Goal: Information Seeking & Learning: Find specific page/section

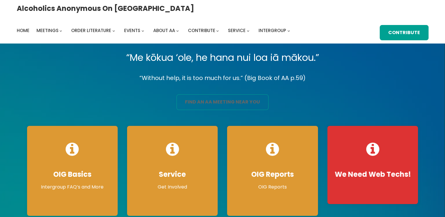
click at [209, 99] on link "find an aa meeting near you" at bounding box center [223, 102] width 92 height 16
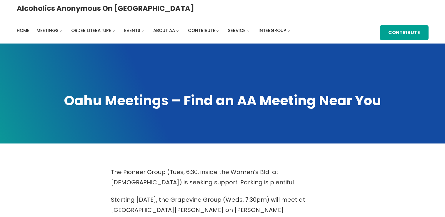
scroll to position [190, 0]
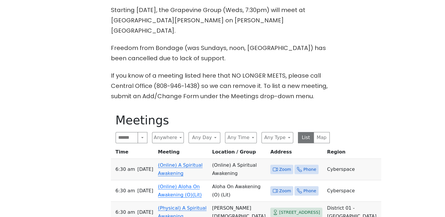
click at [270, 165] on span "Zoom" at bounding box center [281, 170] width 23 height 10
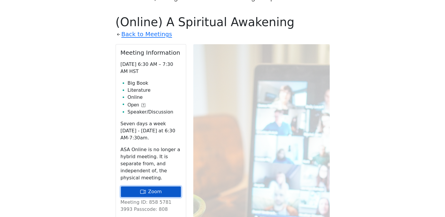
click at [138, 186] on link "Zoom" at bounding box center [151, 191] width 61 height 11
